Goal: Find specific page/section: Find specific page/section

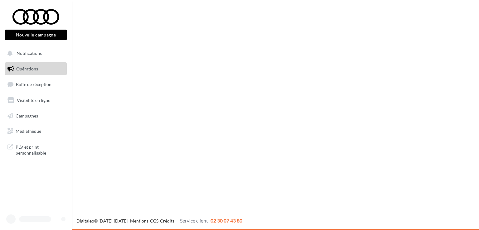
click at [30, 88] on link "Boîte de réception" at bounding box center [36, 84] width 64 height 13
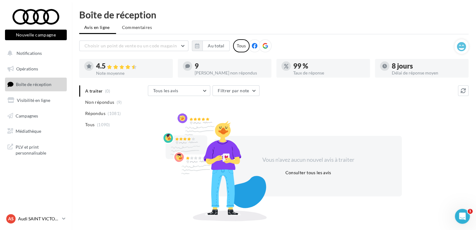
click at [40, 213] on link "AS Audi SAINT VICTORET audi-sain-gau" at bounding box center [36, 219] width 62 height 12
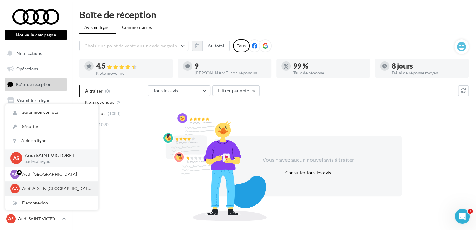
click at [36, 186] on p "Audi AIX EN [GEOGRAPHIC_DATA]" at bounding box center [56, 189] width 69 height 6
